Goal: Task Accomplishment & Management: Manage account settings

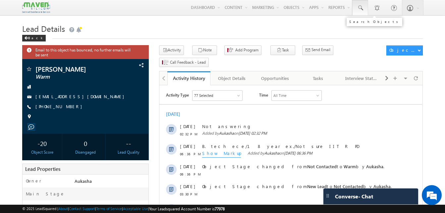
click at [362, 11] on link at bounding box center [360, 7] width 16 height 15
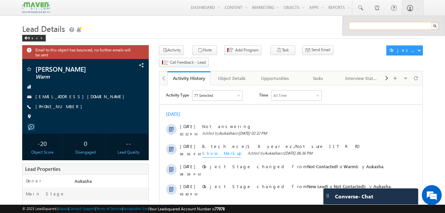
paste input "8892161991"
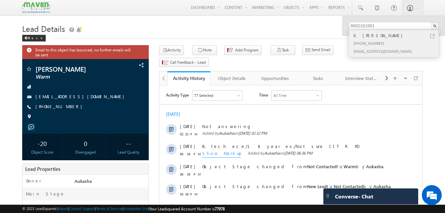
click at [432, 37] on link at bounding box center [432, 36] width 5 height 5
click at [390, 24] on input "8892161991" at bounding box center [394, 26] width 90 height 8
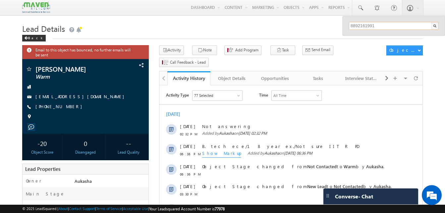
paste input "7386085747"
click at [273, 33] on h1 "Lead Details" at bounding box center [222, 28] width 400 height 13
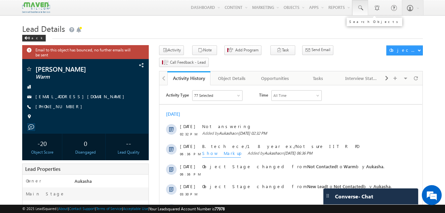
click at [365, 5] on link at bounding box center [360, 7] width 16 height 15
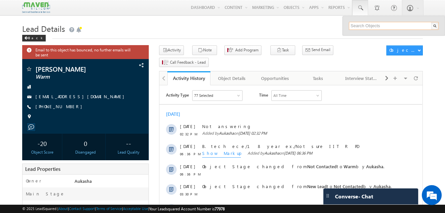
click at [366, 25] on input "text" at bounding box center [394, 26] width 90 height 8
paste input "6303565281"
paste input "87366434"
type input "6387366434"
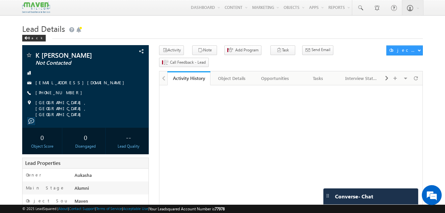
click at [168, 26] on h1 "Lead Details" at bounding box center [222, 28] width 400 height 13
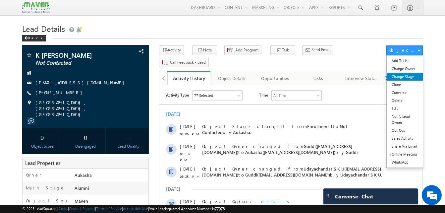
click at [411, 75] on link "Change Stage" at bounding box center [404, 77] width 36 height 8
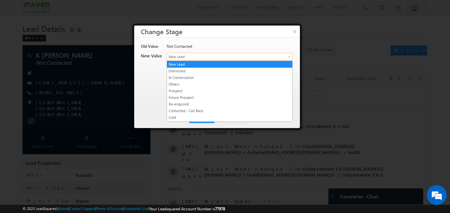
click at [207, 57] on span "New Lead" at bounding box center [218, 57] width 103 height 6
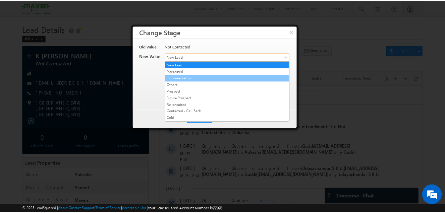
scroll to position [125, 0]
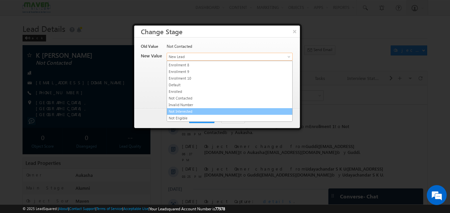
click at [183, 113] on link "Not Interested" at bounding box center [229, 111] width 125 height 6
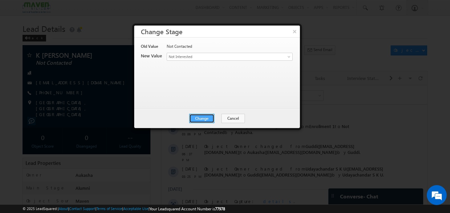
click at [208, 119] on button "Change" at bounding box center [201, 118] width 25 height 9
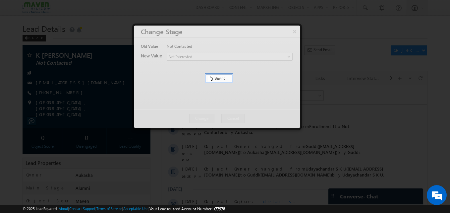
click at [61, 55] on div at bounding box center [225, 106] width 450 height 213
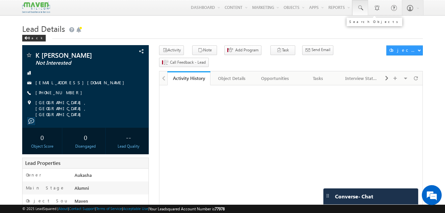
click at [360, 9] on span at bounding box center [360, 8] width 7 height 7
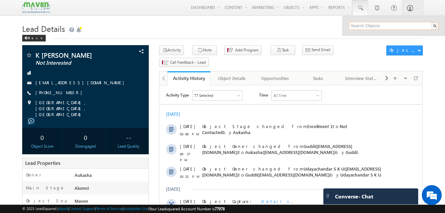
click at [376, 24] on input "text" at bounding box center [394, 26] width 90 height 8
paste input "7386085747"
click at [308, 37] on div "Back" at bounding box center [222, 36] width 400 height 4
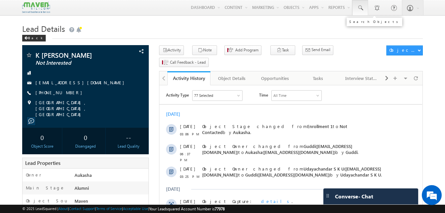
click at [364, 10] on link at bounding box center [360, 7] width 16 height 15
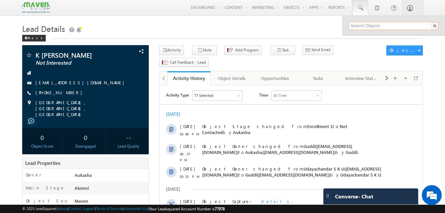
click at [371, 25] on input "text" at bounding box center [394, 26] width 90 height 8
paste input "7386085747"
type input "7386085747"
click at [287, 29] on h1 "Lead Details" at bounding box center [222, 28] width 400 height 13
